Goal: Entertainment & Leisure: Consume media (video, audio)

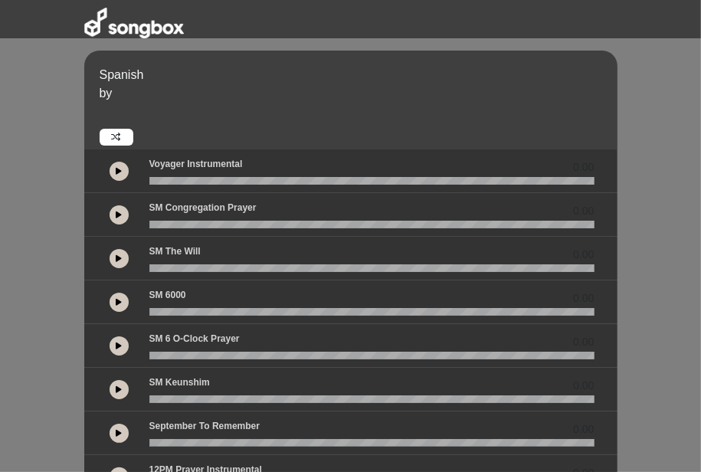
click at [120, 165] on button at bounding box center [119, 171] width 19 height 19
click at [127, 171] on button at bounding box center [119, 171] width 19 height 19
click at [121, 171] on icon at bounding box center [119, 171] width 6 height 8
click at [132, 212] on div at bounding box center [119, 215] width 42 height 28
click at [121, 172] on button at bounding box center [119, 171] width 19 height 19
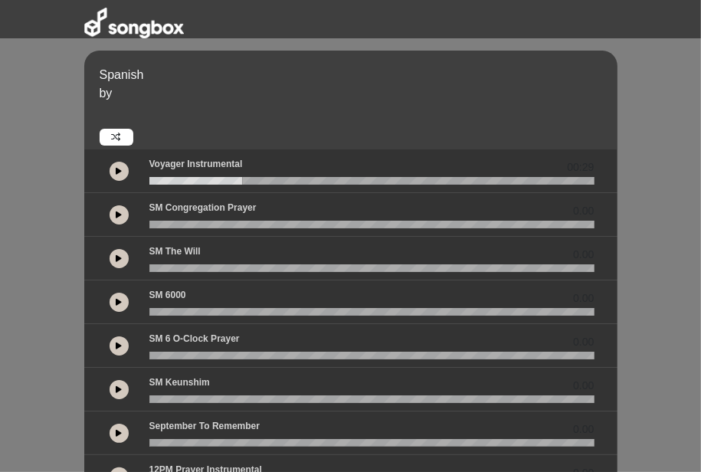
click at [113, 217] on button at bounding box center [119, 214] width 19 height 19
click at [123, 211] on button at bounding box center [119, 214] width 19 height 19
click at [116, 213] on icon at bounding box center [119, 215] width 6 height 8
click at [162, 228] on wave at bounding box center [371, 225] width 445 height 8
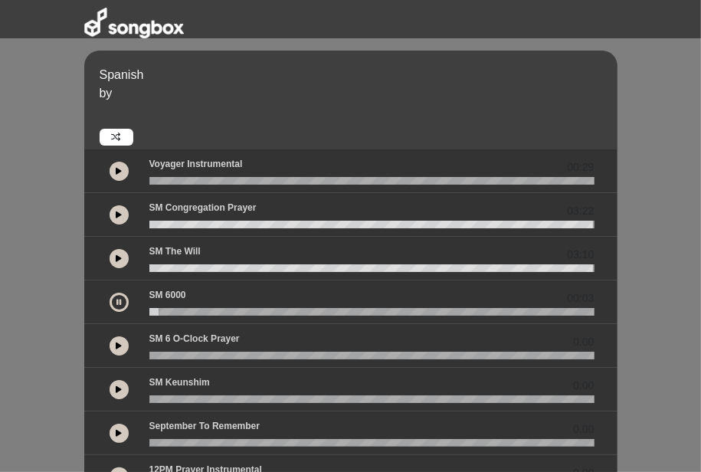
click at [110, 251] on div at bounding box center [119, 258] width 19 height 19
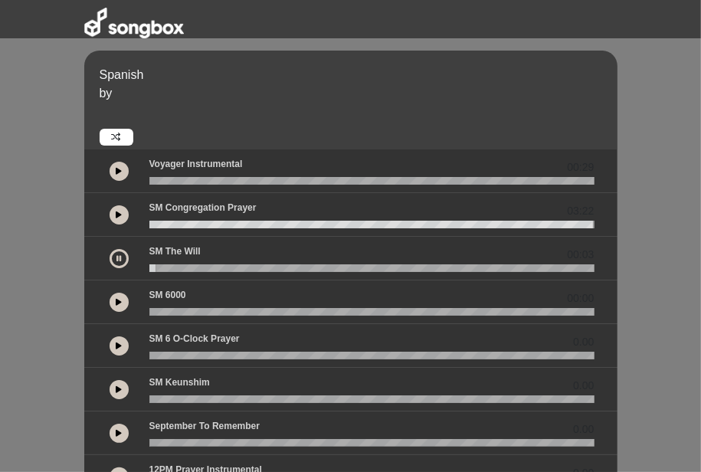
click at [122, 257] on button at bounding box center [119, 258] width 19 height 19
click at [2, 286] on div "Spanish by 00:29 03:22 00:03" at bounding box center [350, 450] width 701 height 798
